Goal: Transaction & Acquisition: Purchase product/service

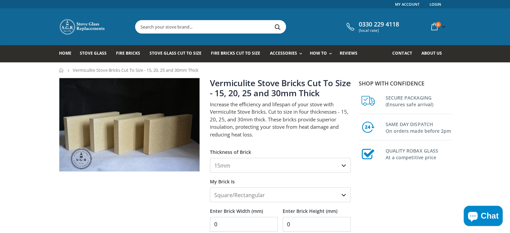
click at [271, 166] on select "15mm 20mm 25mm 30mm" at bounding box center [280, 165] width 141 height 15
select select "20mm"
click at [210, 158] on select "15mm 20mm 25mm 30mm" at bounding box center [280, 165] width 141 height 15
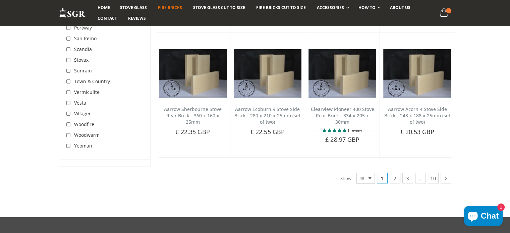
scroll to position [1342, 0]
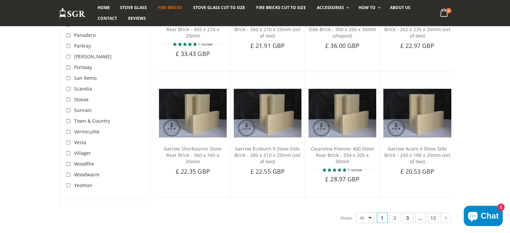
click at [407, 213] on link "3" at bounding box center [408, 218] width 11 height 11
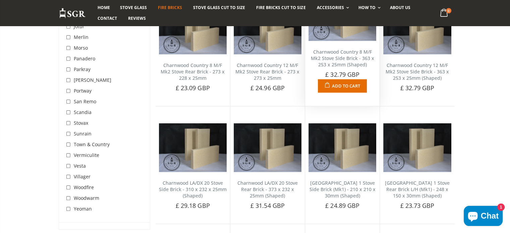
scroll to position [924, 0]
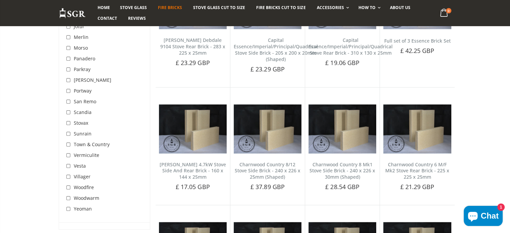
click at [84, 101] on span "San Remo" at bounding box center [85, 101] width 22 height 6
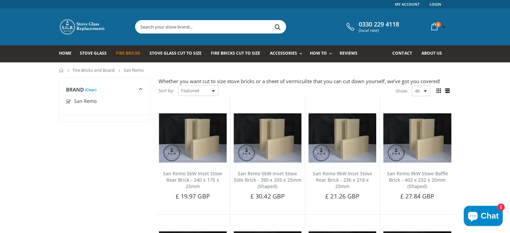
click at [68, 102] on input "checkbox" at bounding box center [69, 102] width 7 height 7
checkbox input "false"
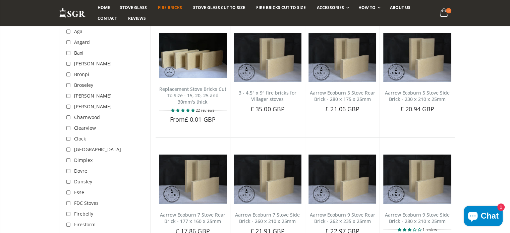
scroll to position [85, 0]
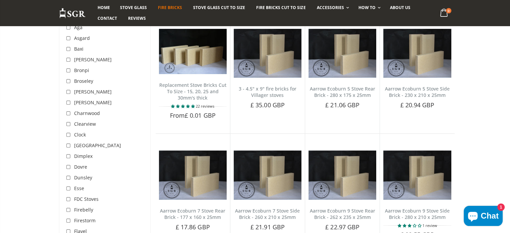
click at [67, 82] on input "checkbox" at bounding box center [69, 81] width 7 height 7
checkbox input "true"
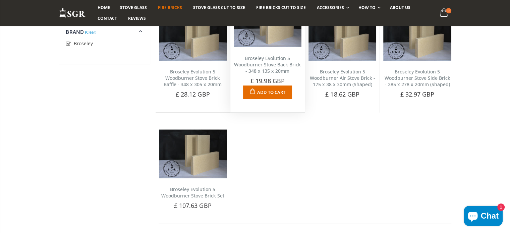
scroll to position [51, 0]
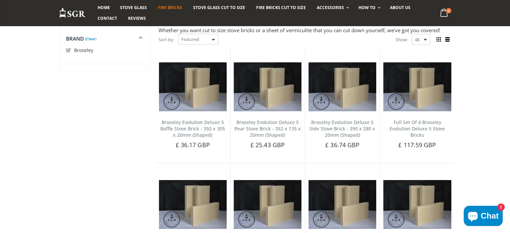
click at [69, 49] on input "checkbox" at bounding box center [69, 50] width 7 height 7
checkbox input "false"
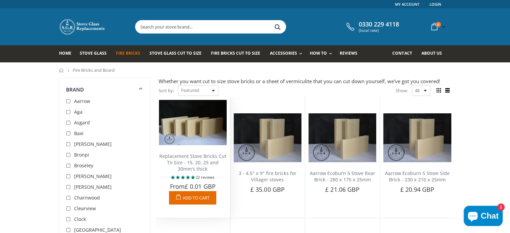
click at [204, 140] on img at bounding box center [193, 122] width 68 height 45
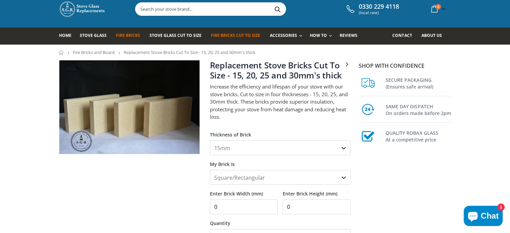
scroll to position [34, 0]
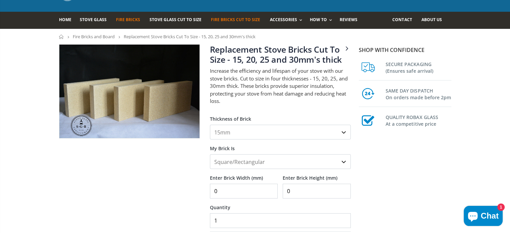
click at [341, 131] on select "15mm 20mm 25mm 30mm" at bounding box center [280, 132] width 141 height 15
select select "20mm"
click at [210, 125] on select "15mm 20mm 25mm 30mm" at bounding box center [280, 132] width 141 height 15
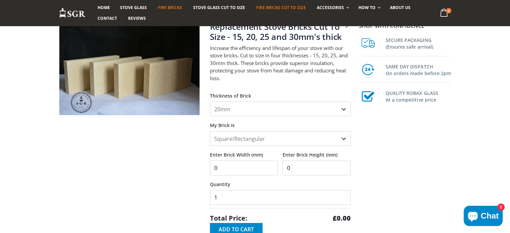
scroll to position [101, 0]
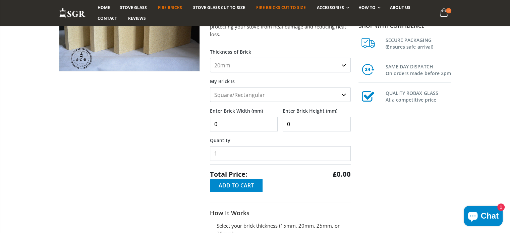
click at [318, 95] on select "Square/Rectangular Shaped (+£8)" at bounding box center [280, 94] width 141 height 15
click at [212, 124] on input "0" at bounding box center [244, 124] width 68 height 15
type input "500"
click at [287, 124] on input "0" at bounding box center [317, 124] width 68 height 15
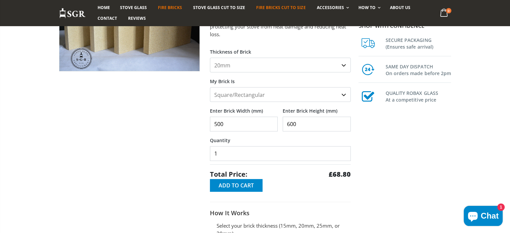
type input "600"
click at [400, 142] on div "Shop with confidence SECURE PACKAGING (Ensures safe arrival) SAME DAY DISPATCH …" at bounding box center [406, 140] width 101 height 324
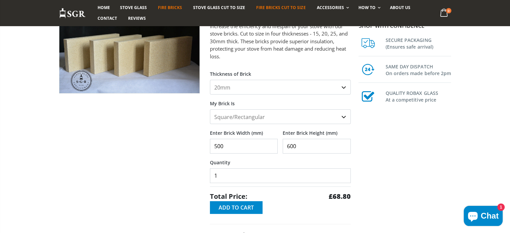
scroll to position [67, 0]
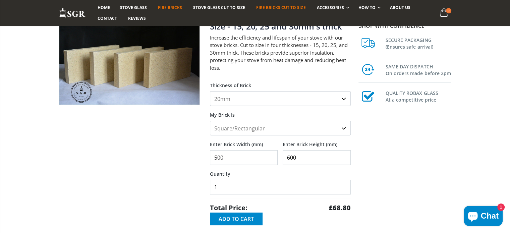
click at [326, 130] on select "Square/Rectangular Shaped (+£8)" at bounding box center [280, 128] width 141 height 15
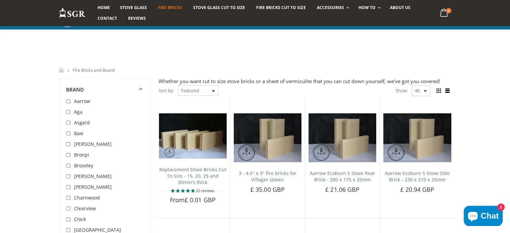
scroll to position [51, 0]
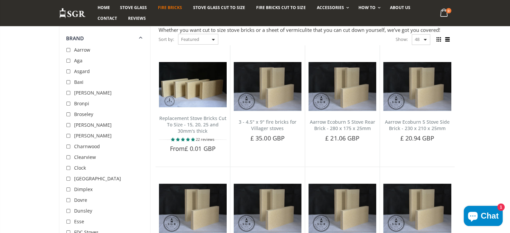
scroll to position [85, 0]
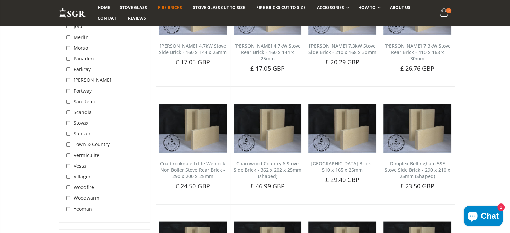
scroll to position [1342, 0]
